Goal: Navigation & Orientation: Find specific page/section

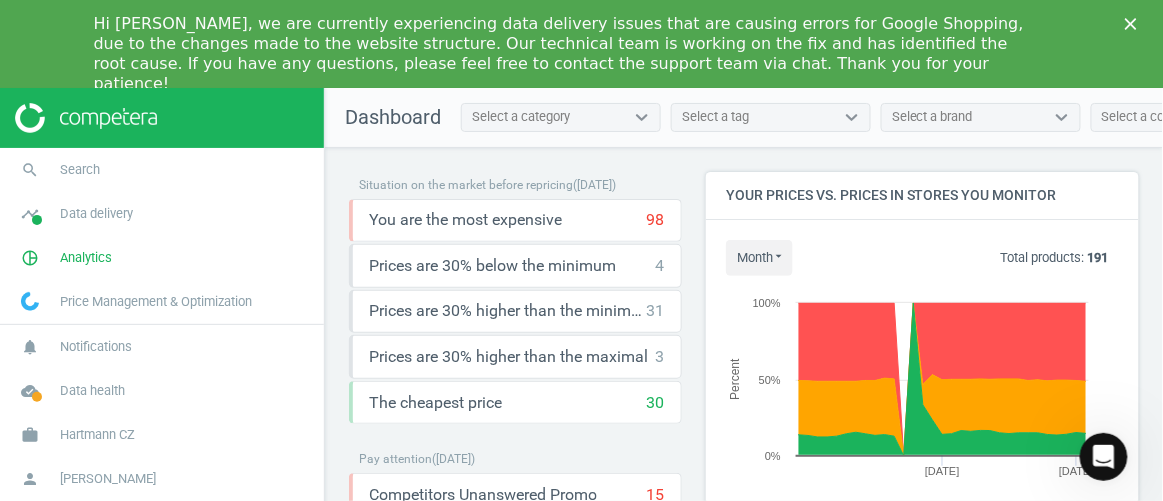
click at [1132, 27] on icon "Close" at bounding box center [1131, 24] width 12 height 12
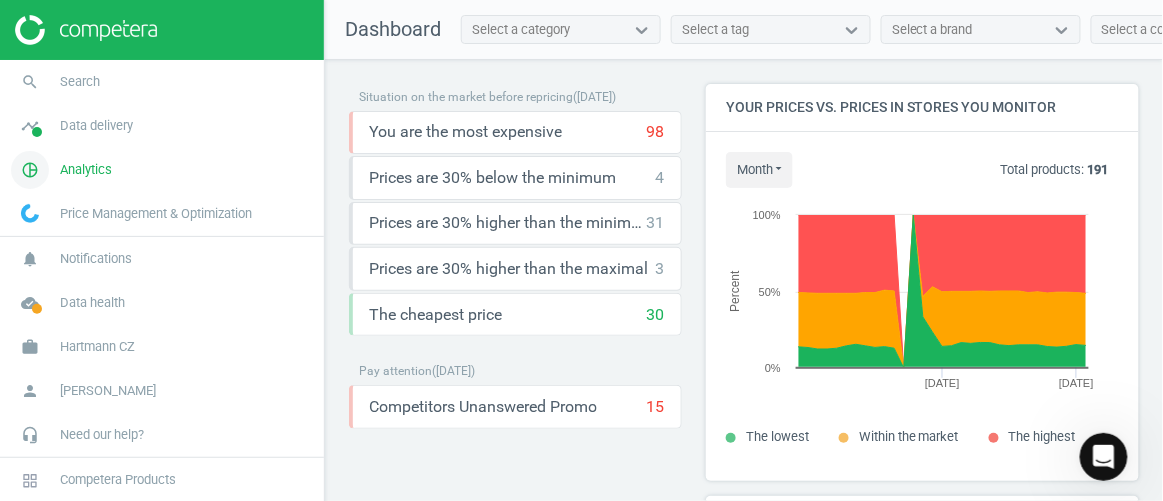
click at [96, 173] on span "Analytics" at bounding box center [86, 170] width 52 height 18
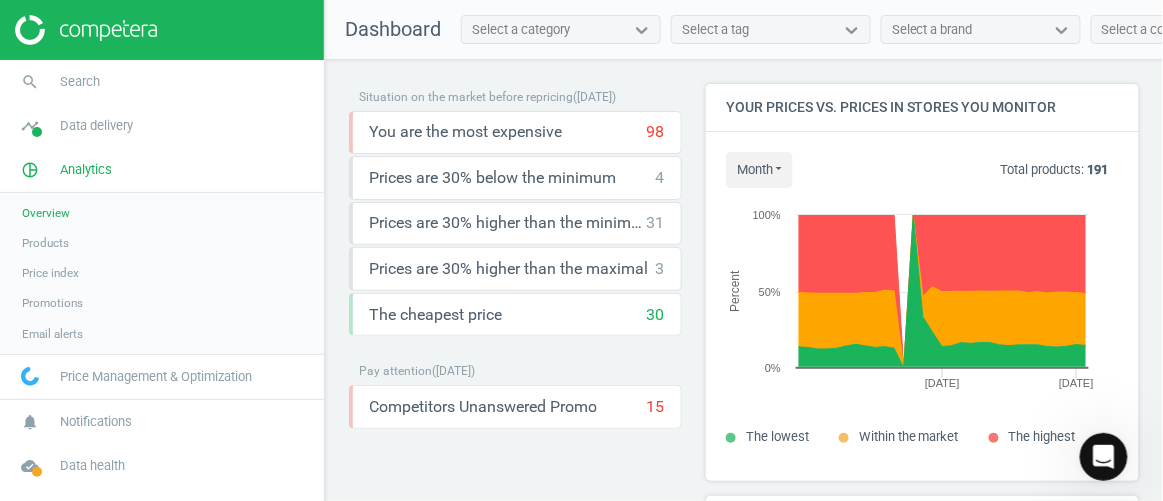
click at [338, 233] on div "Situation on the market before repricing ( 07.10.25 ) You are the most expensiv…" at bounding box center [744, 285] width 838 height 451
click at [50, 206] on span "Overview" at bounding box center [46, 213] width 48 height 16
click at [92, 165] on span "Analytics" at bounding box center [86, 170] width 52 height 18
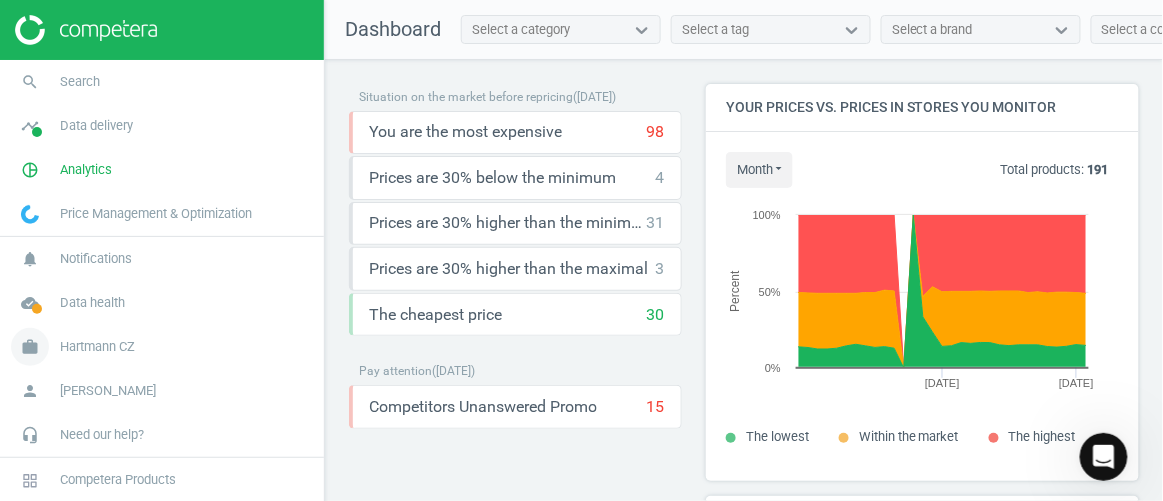
click at [109, 334] on link "work Hartmann CZ" at bounding box center [162, 347] width 324 height 44
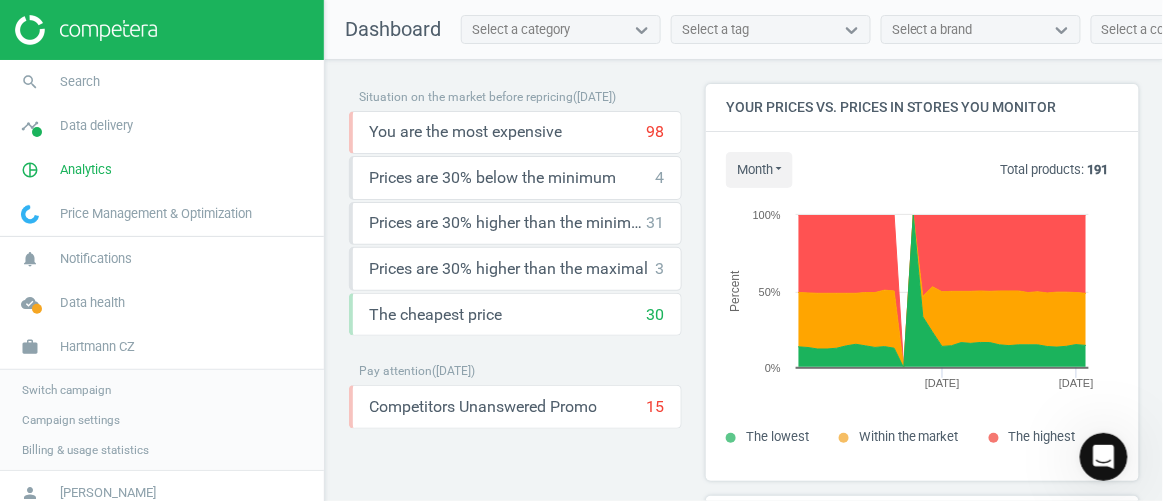
click at [83, 387] on span "Switch campaign" at bounding box center [66, 390] width 89 height 16
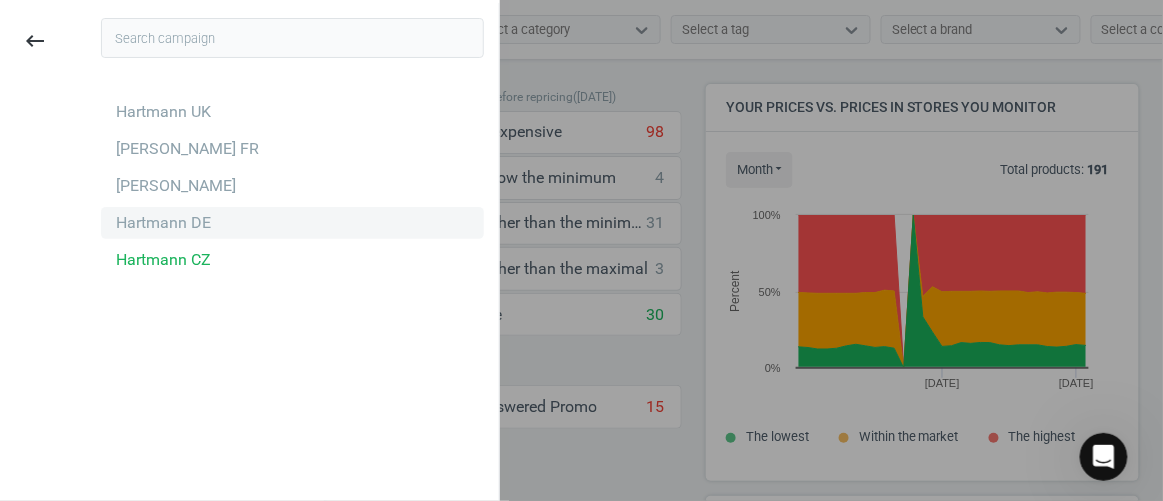
click at [170, 227] on div "Hartmann DE" at bounding box center [163, 223] width 95 height 22
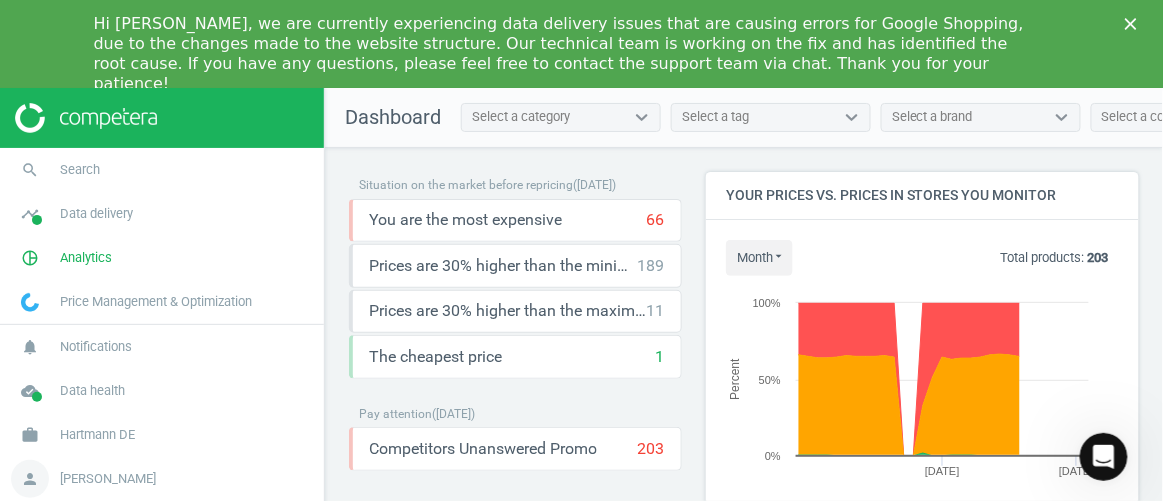
scroll to position [489, 449]
